Goal: Task Accomplishment & Management: Use online tool/utility

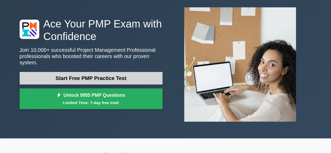
click at [88, 77] on link "Start Free PMP Practice Test" at bounding box center [91, 78] width 143 height 13
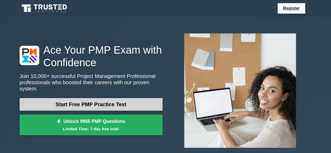
click at [92, 100] on link "Start Free PMP Practice Test" at bounding box center [91, 104] width 143 height 13
